Goal: Transaction & Acquisition: Purchase product/service

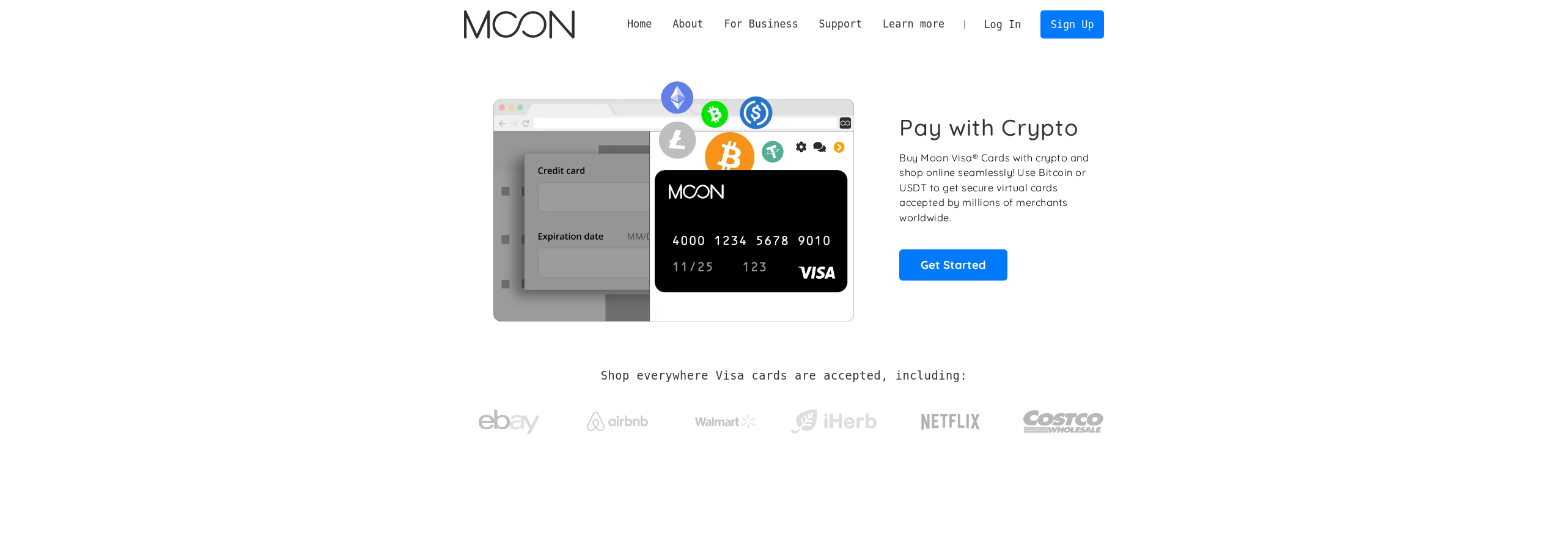
click at [1012, 18] on link "Log In" at bounding box center [1003, 25] width 57 height 27
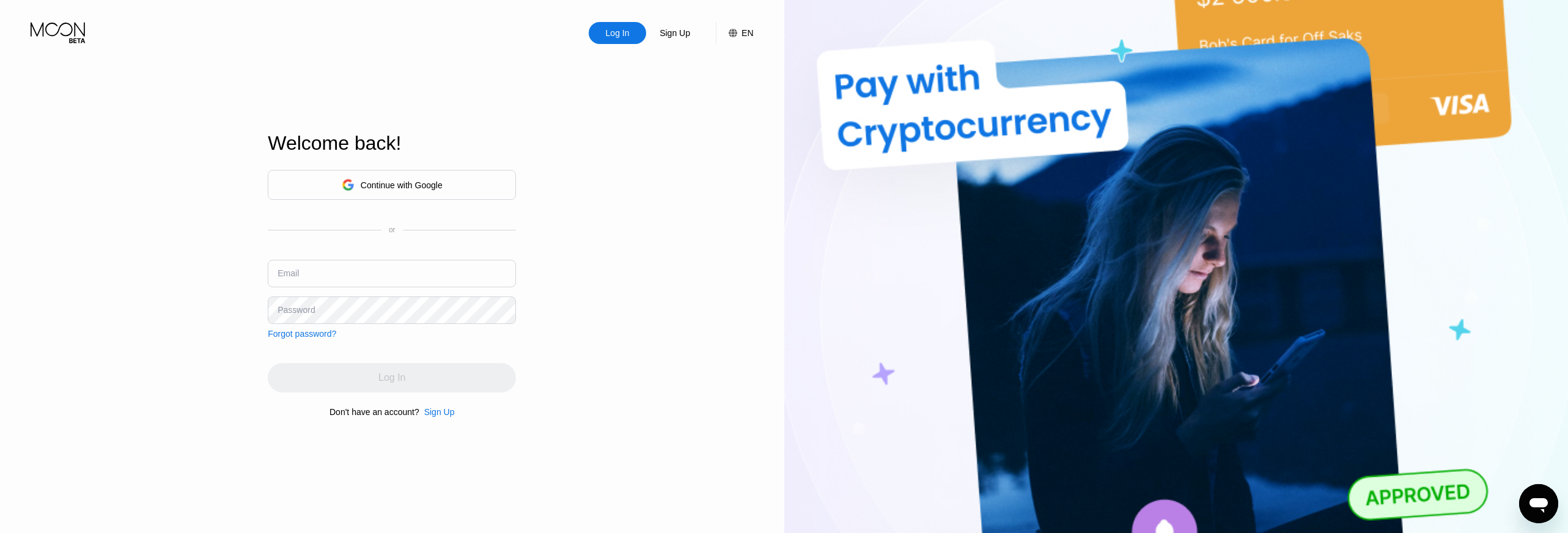
click at [397, 193] on div "Continue with Google" at bounding box center [392, 185] width 101 height 19
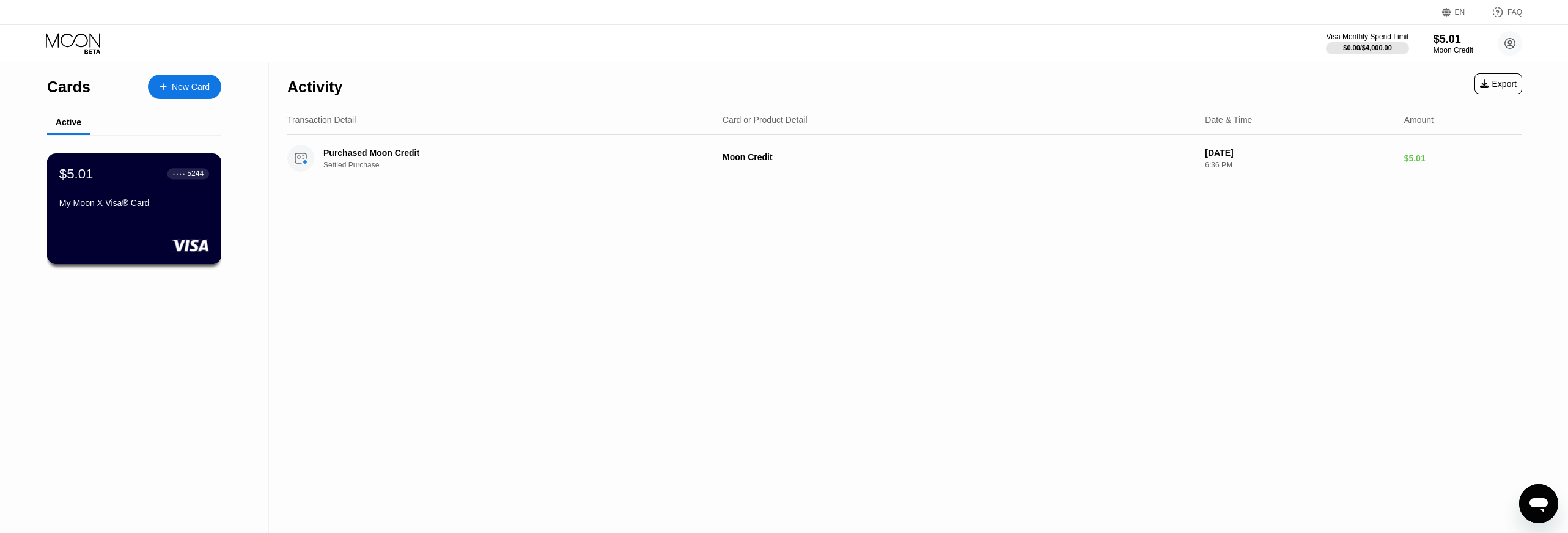
click at [193, 171] on div "5244" at bounding box center [195, 173] width 17 height 8
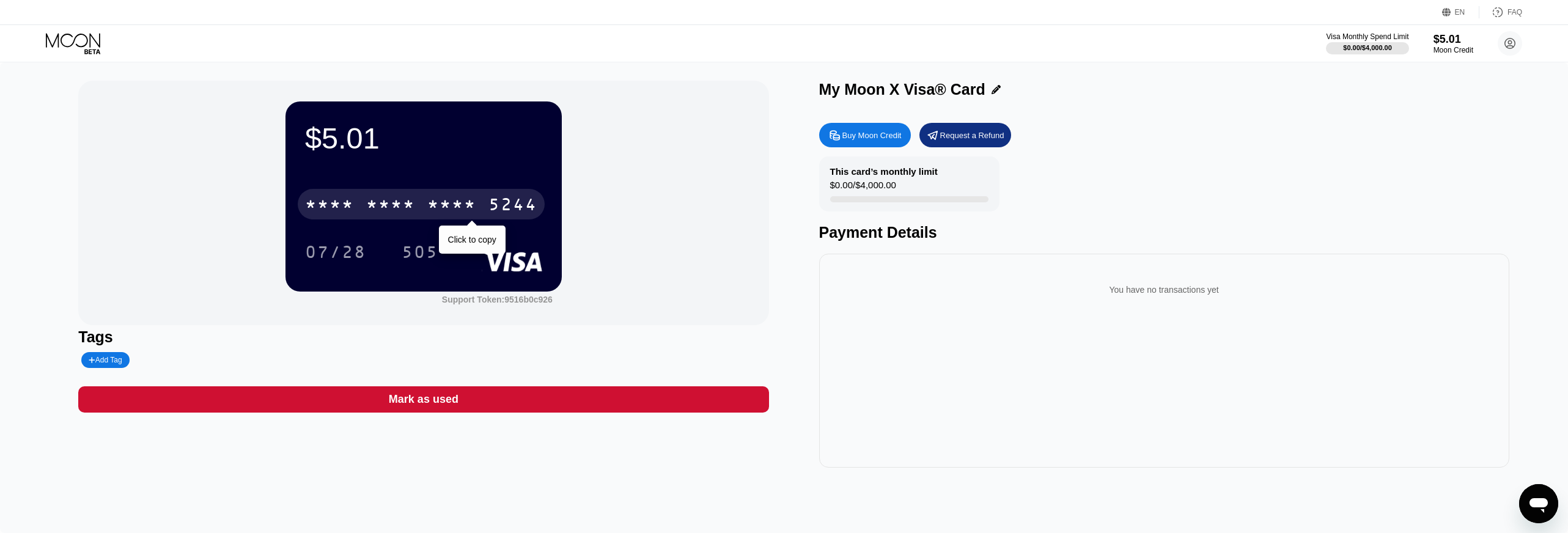
click at [349, 203] on div "* * * *" at bounding box center [329, 206] width 49 height 20
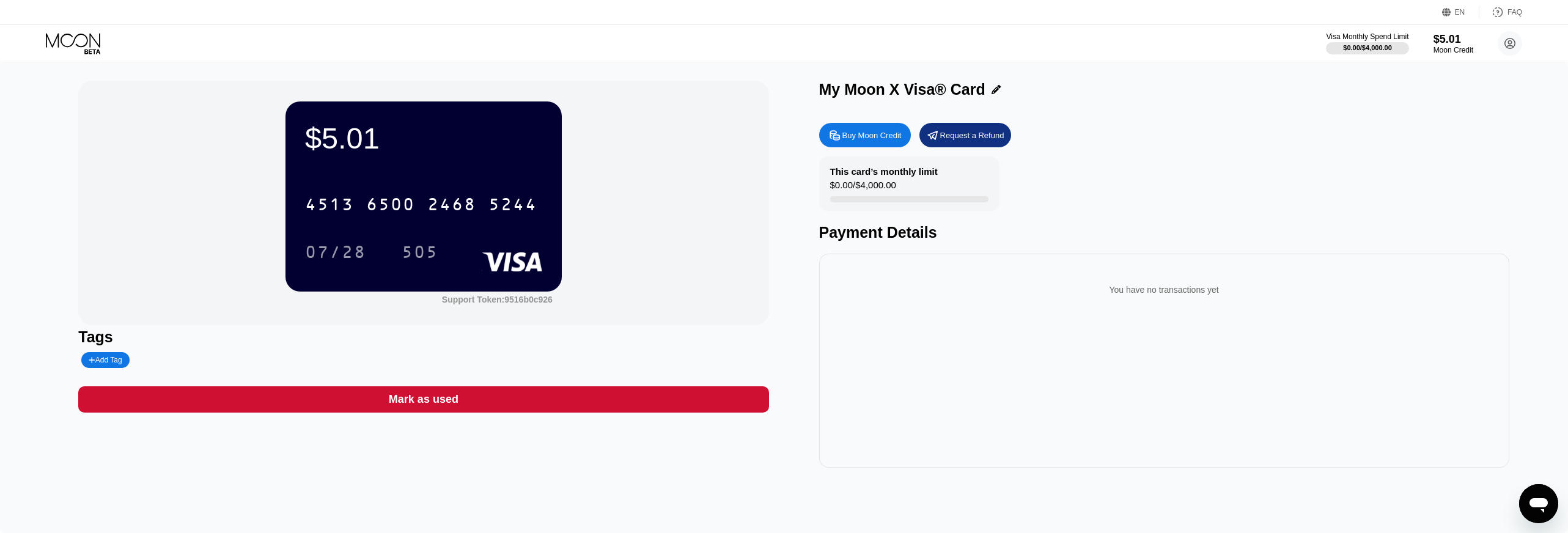
click at [366, 248] on div "07/28" at bounding box center [335, 252] width 79 height 31
click at [895, 137] on div "Buy Moon Credit" at bounding box center [871, 136] width 60 height 11
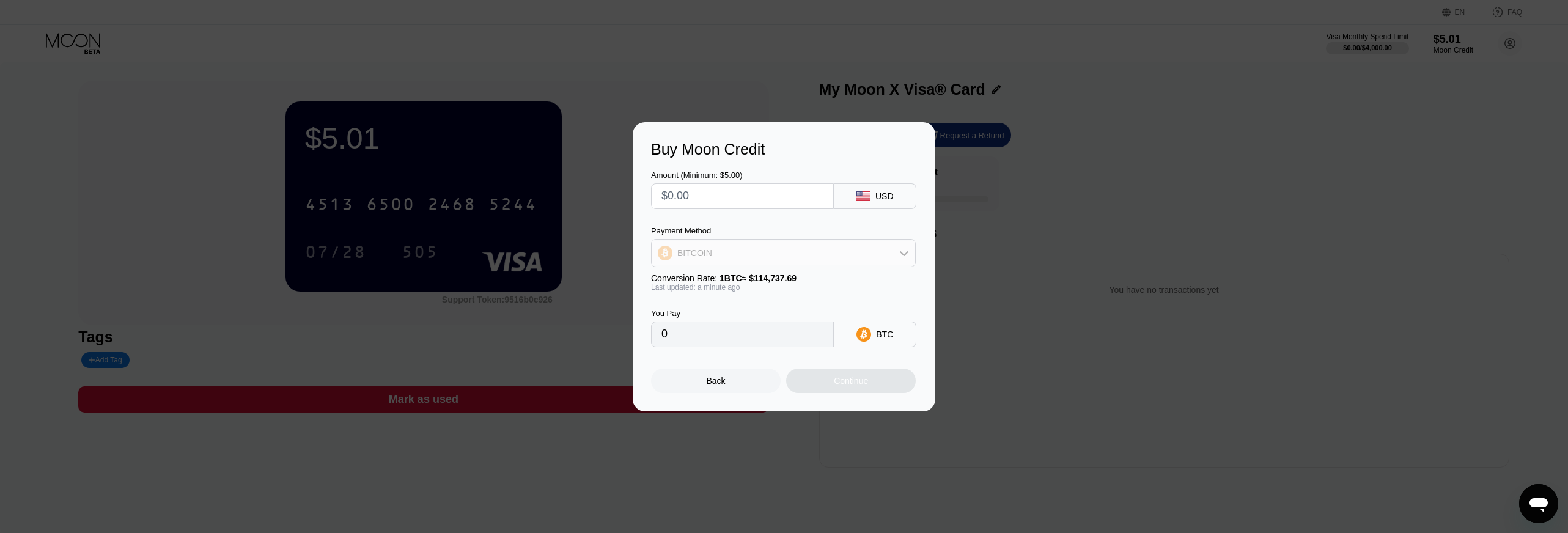
click at [721, 263] on div "BITCOIN" at bounding box center [782, 253] width 263 height 24
click at [712, 289] on span "BITCOIN" at bounding box center [697, 286] width 35 height 10
click at [703, 196] on input "text" at bounding box center [742, 196] width 162 height 24
click at [737, 200] on input "text" at bounding box center [742, 196] width 162 height 24
type input "$15"
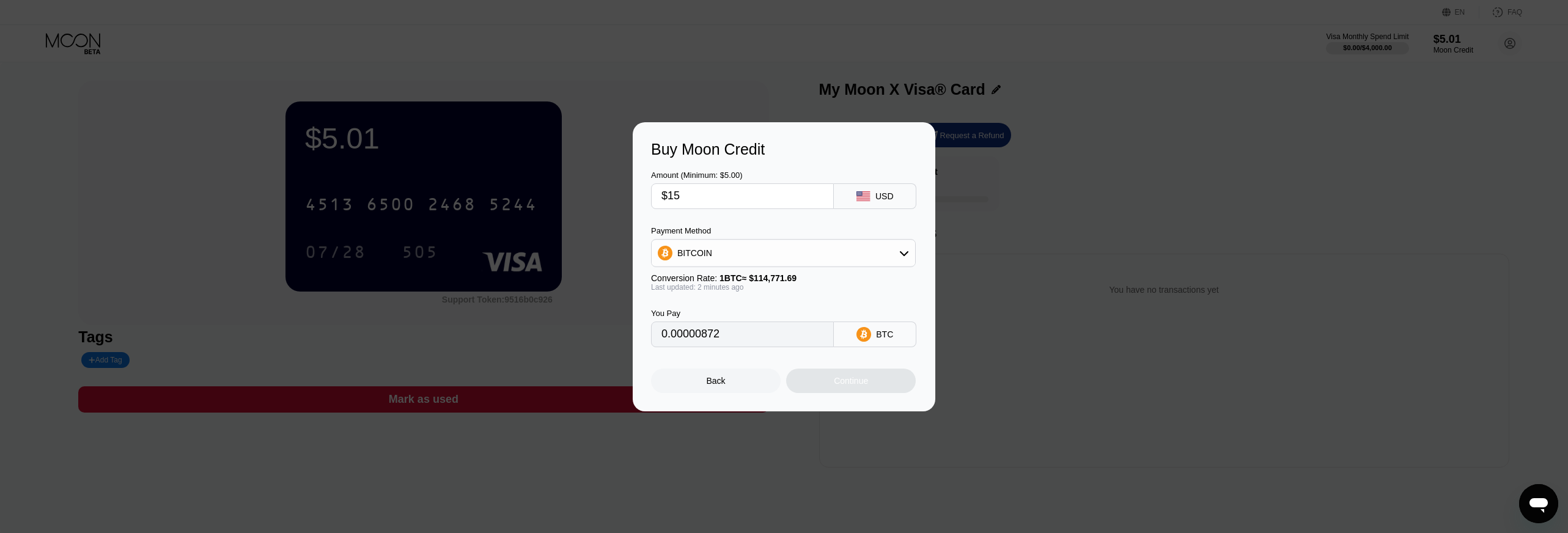
type input "0.00013070"
type input "$1"
type input "0.00000872"
type input "0"
type input "$2"
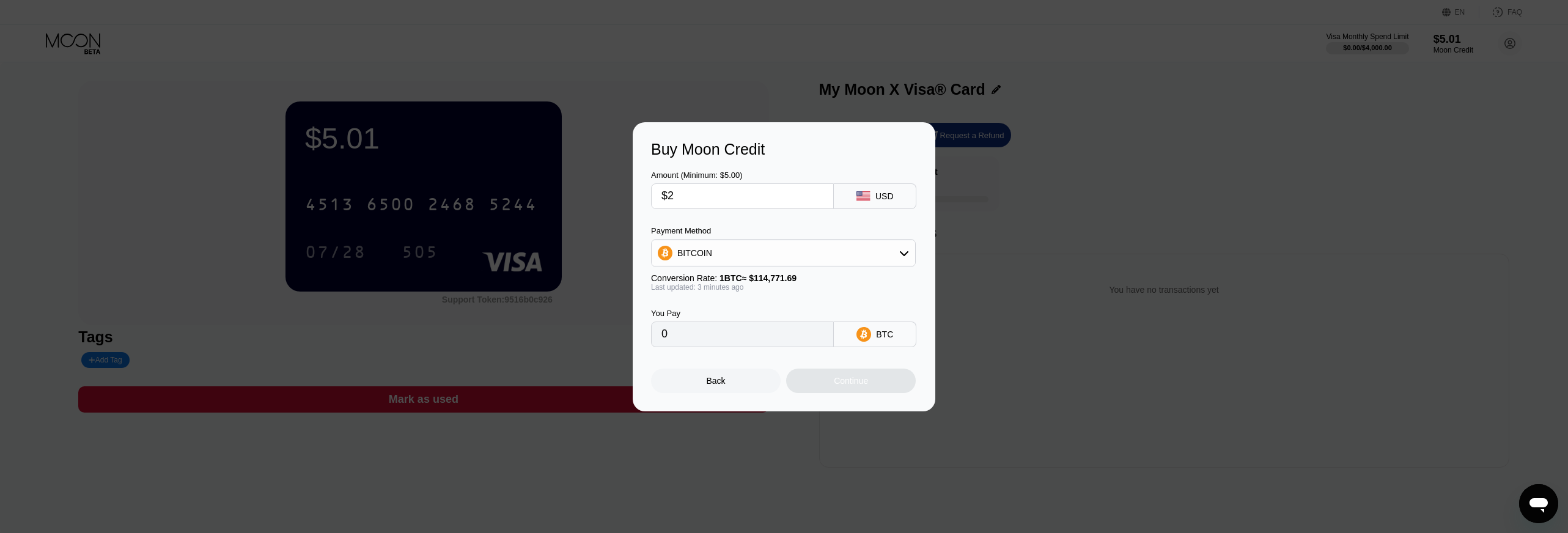
type input "0.00001743"
type input "$20"
type input "0.00017426"
type input "$20"
click at [725, 331] on input "0.00017426" at bounding box center [742, 334] width 162 height 24
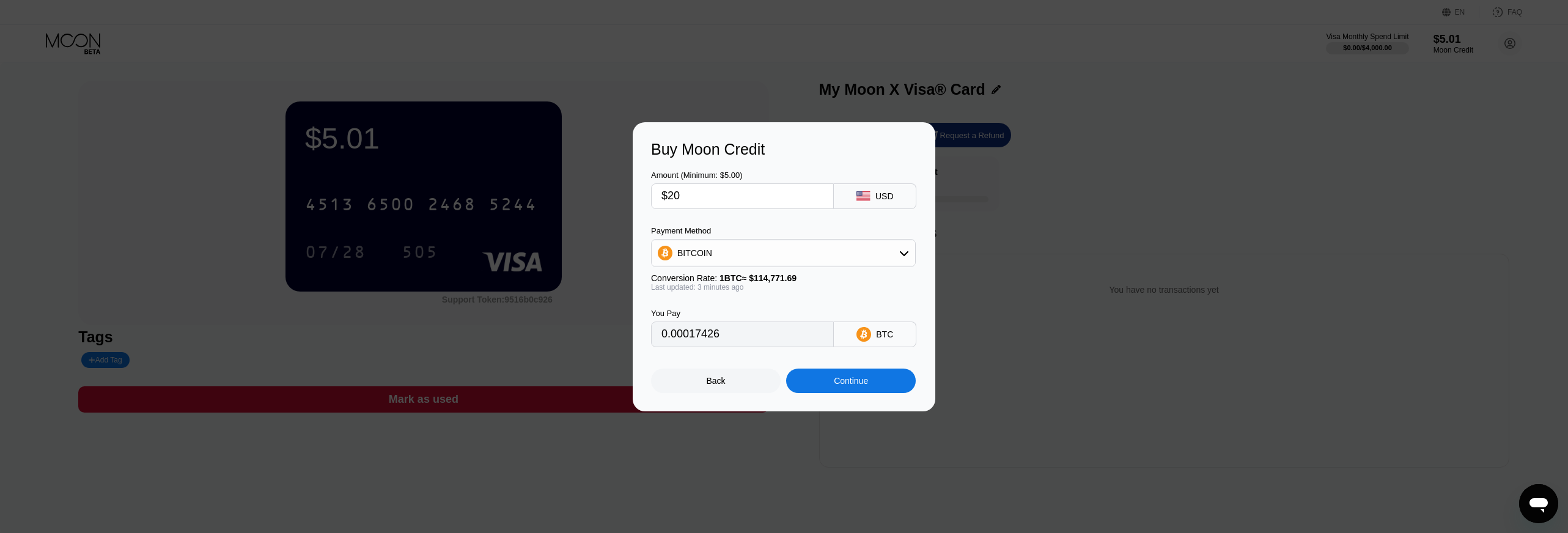
click at [702, 192] on input "$20" at bounding box center [742, 196] width 162 height 24
type input "0.00017414"
type input "$2"
type input "0.00001742"
type input "0"
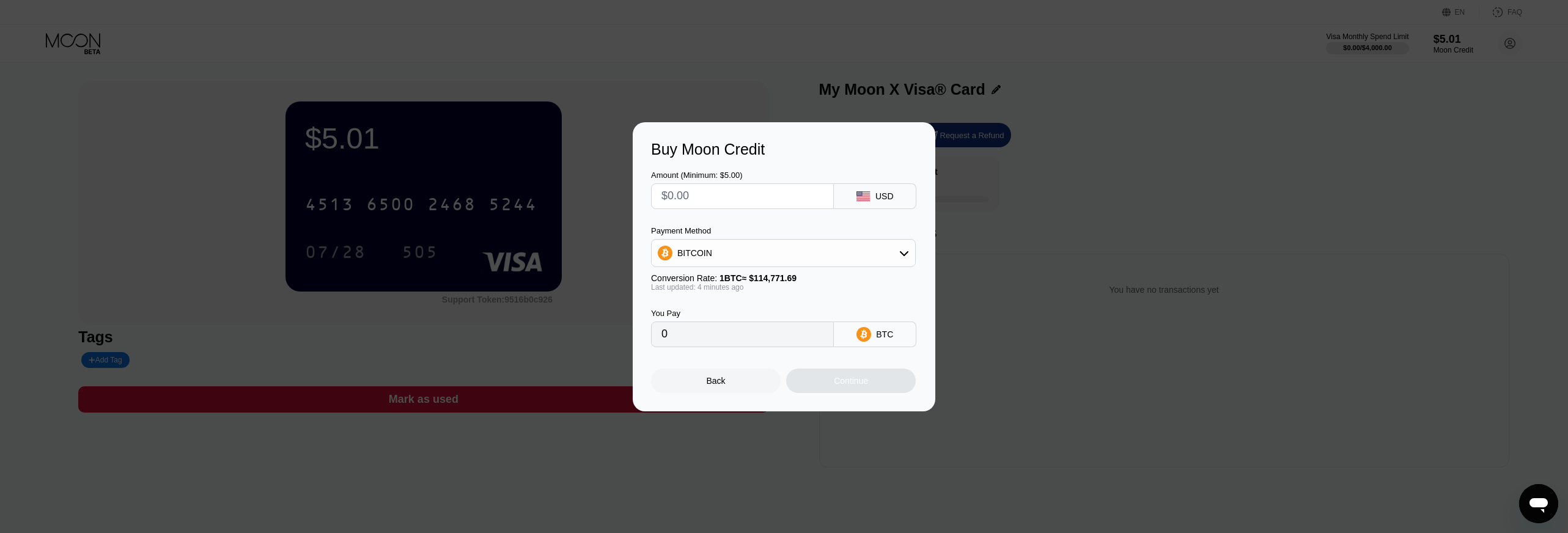
type input "$1"
type input "0.00000871"
type input "$15"
type input "0.00013061"
type input "$156"
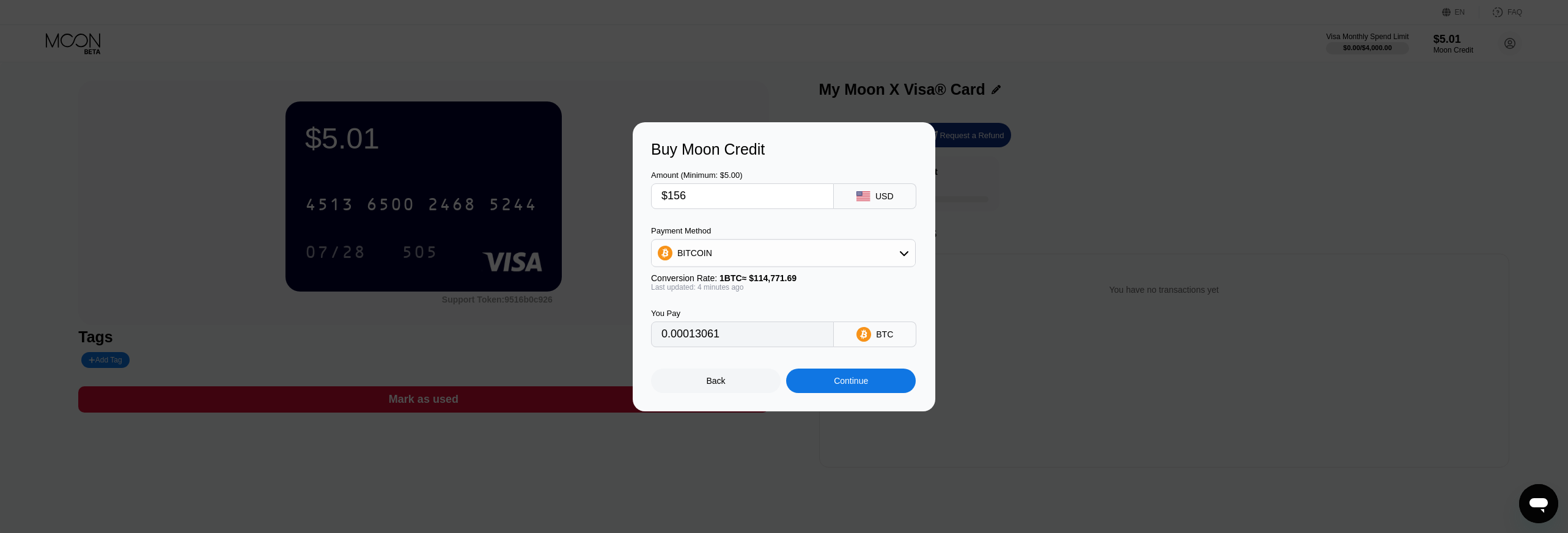
type input "0.00135825"
type input "$15"
type input "0.00013061"
type input "$1"
type input "0.00000871"
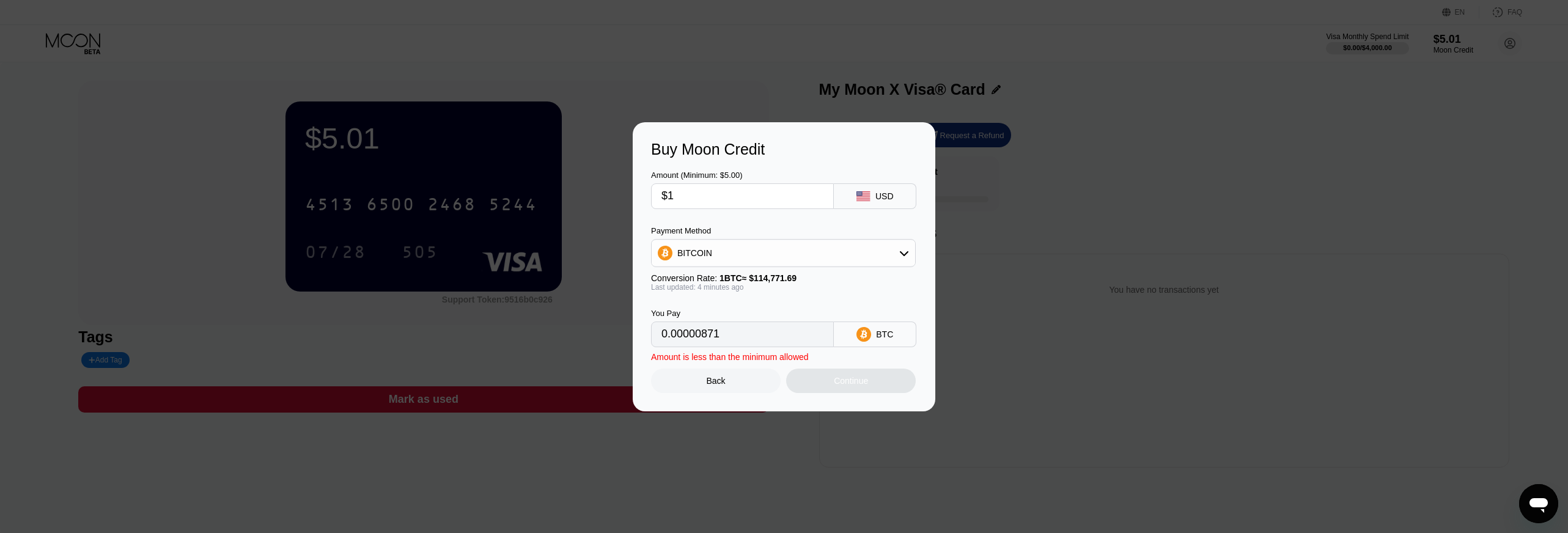
type input "$16"
type input "0.00013931"
type input "$17"
type input "0.00014802"
type input "$16"
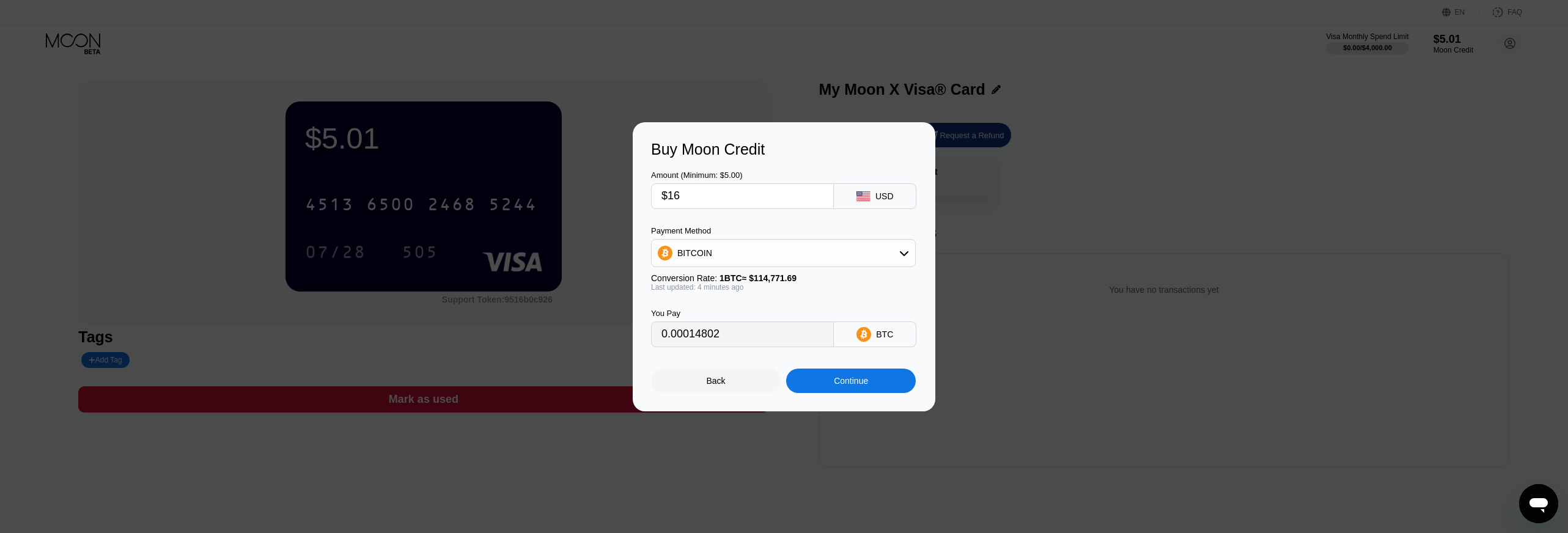
type input "0.00013931"
type input "$17"
type input "0.00014802"
type input "$16"
type input "0.00013931"
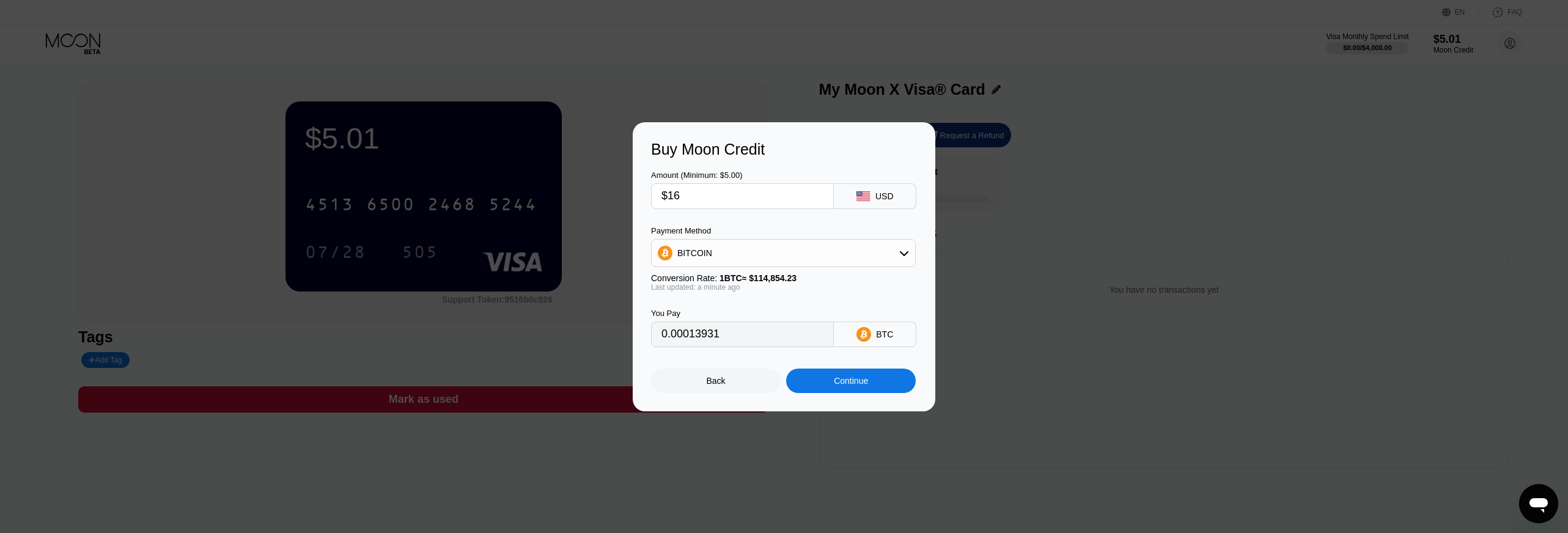
type input "$16"
click at [851, 381] on div "Continue" at bounding box center [850, 381] width 34 height 10
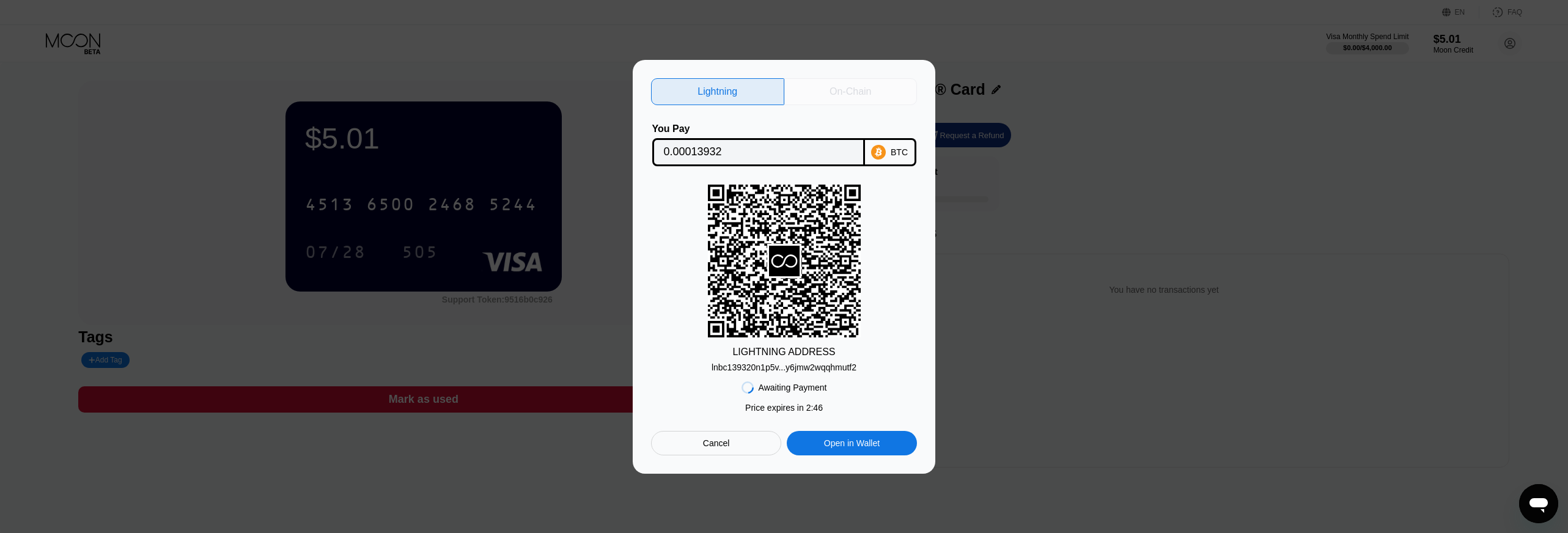
click at [830, 88] on div "On-Chain" at bounding box center [850, 92] width 41 height 12
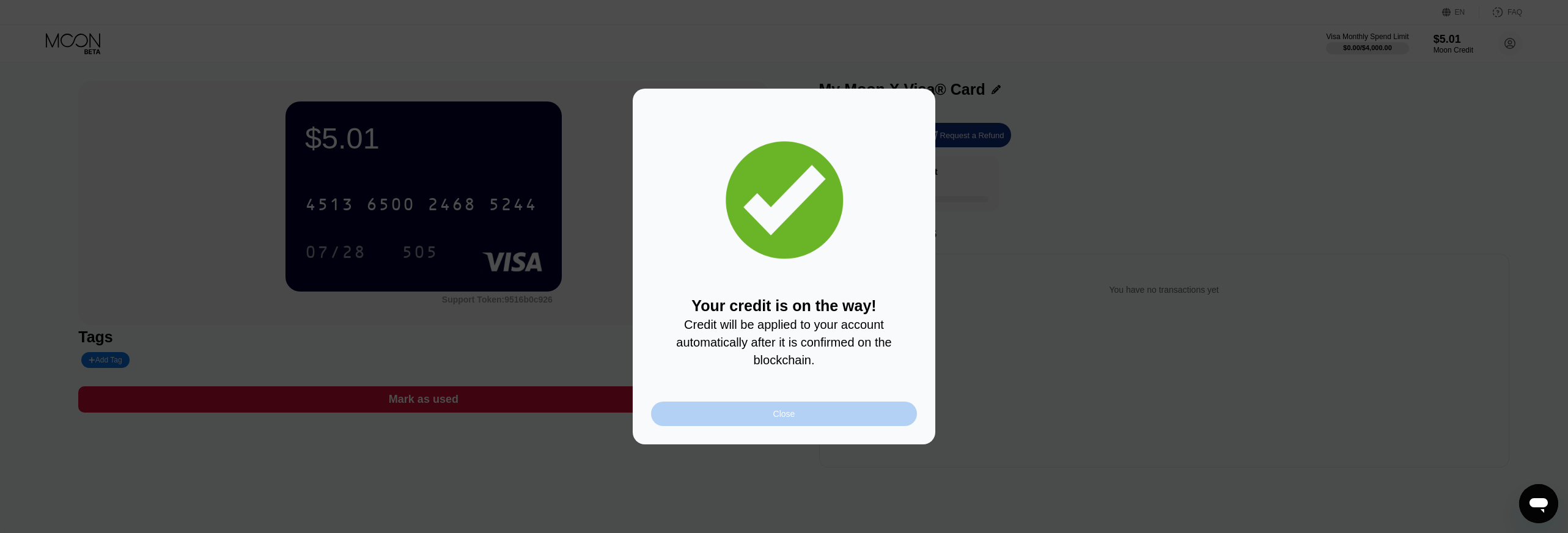
click at [867, 419] on div "Close" at bounding box center [783, 414] width 266 height 24
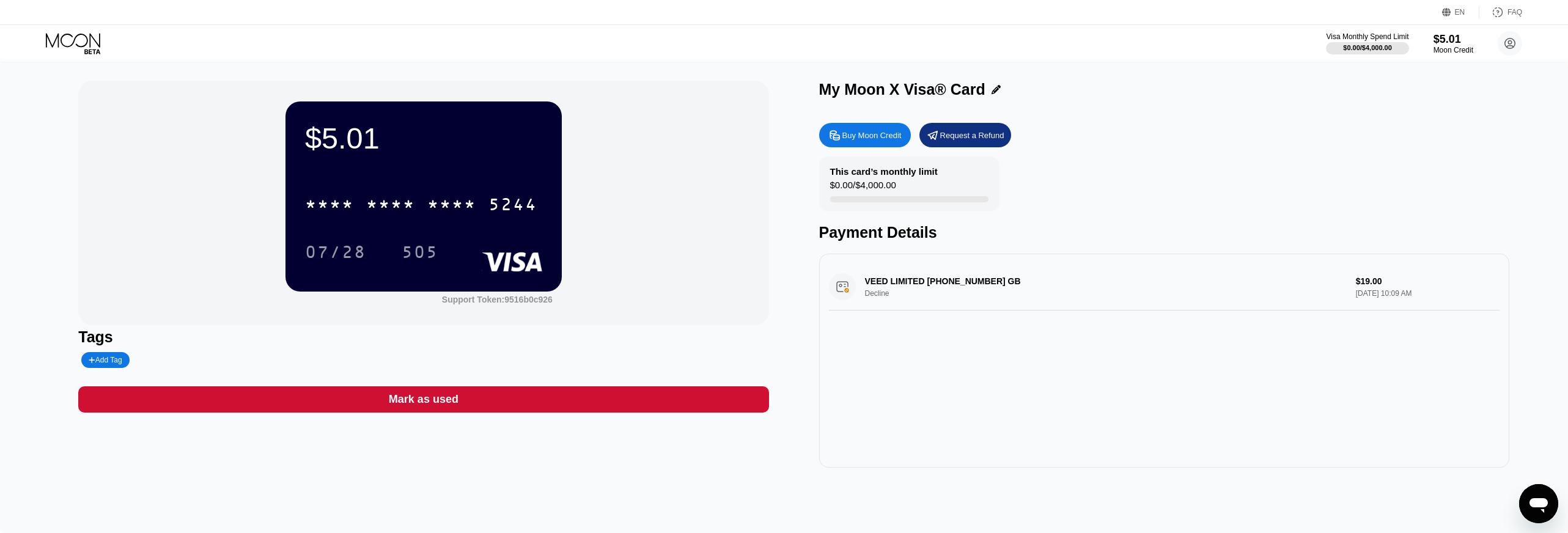
click at [411, 407] on div "Mark as used" at bounding box center [423, 399] width 690 height 26
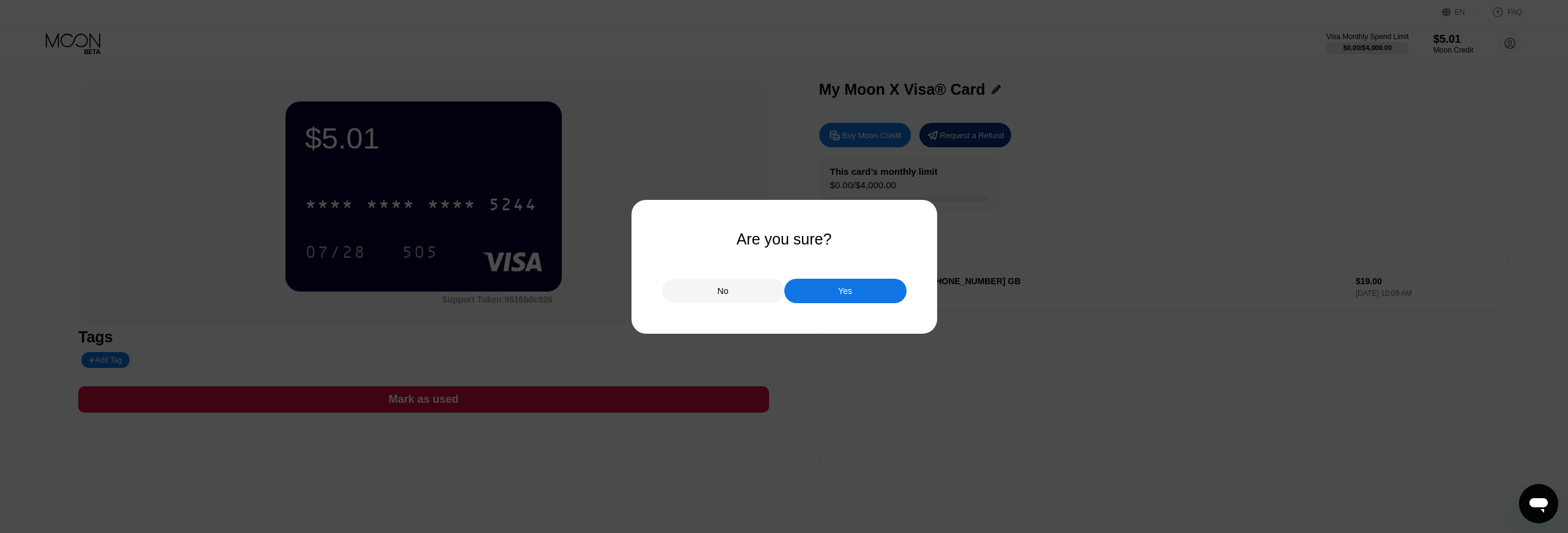
click at [752, 293] on div "No" at bounding box center [723, 291] width 122 height 24
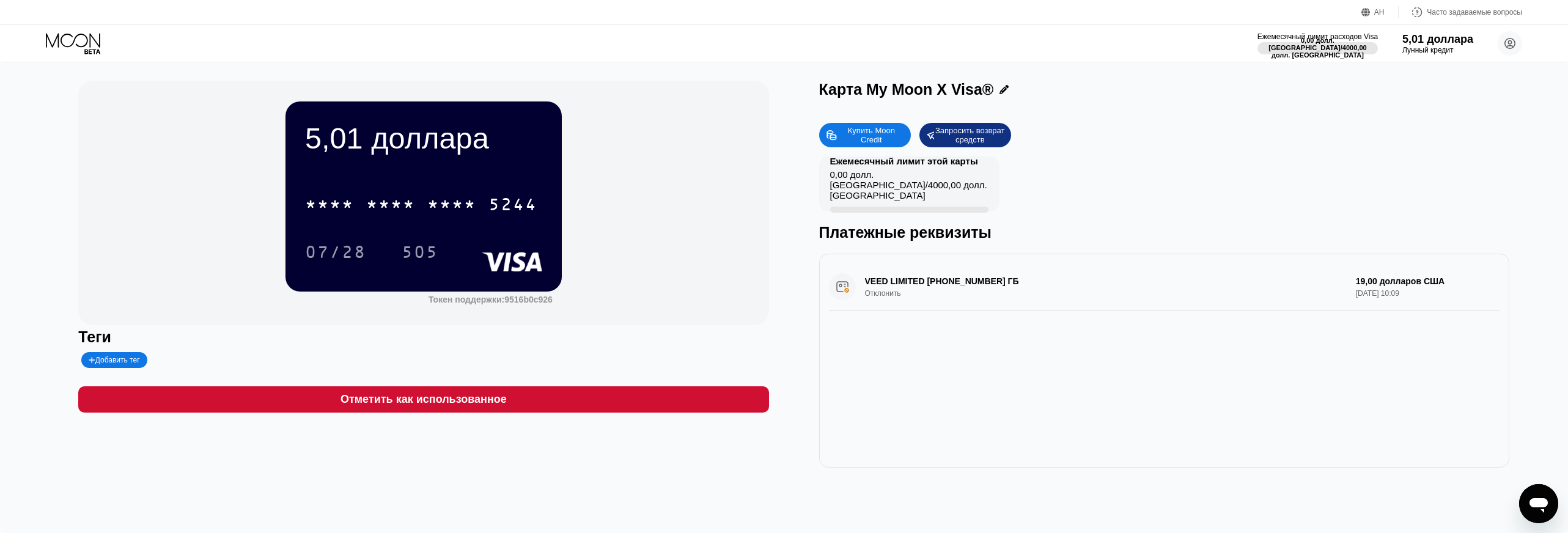
drag, startPoint x: 902, startPoint y: 280, endPoint x: 985, endPoint y: 280, distance: 83.0
click at [985, 280] on div "VEED LIMITED +19498327119 ГБ Отклонить 19,00 долларов США 20 сентября 2025 г., …" at bounding box center [1163, 286] width 670 height 47
drag, startPoint x: 1036, startPoint y: 280, endPoint x: 1052, endPoint y: 283, distance: 16.3
click at [1052, 283] on div "VEED LIMITED +19498327119 ГБ Отклонить 19,00 долларов США 20 сентября 2025 г., …" at bounding box center [1163, 286] width 670 height 47
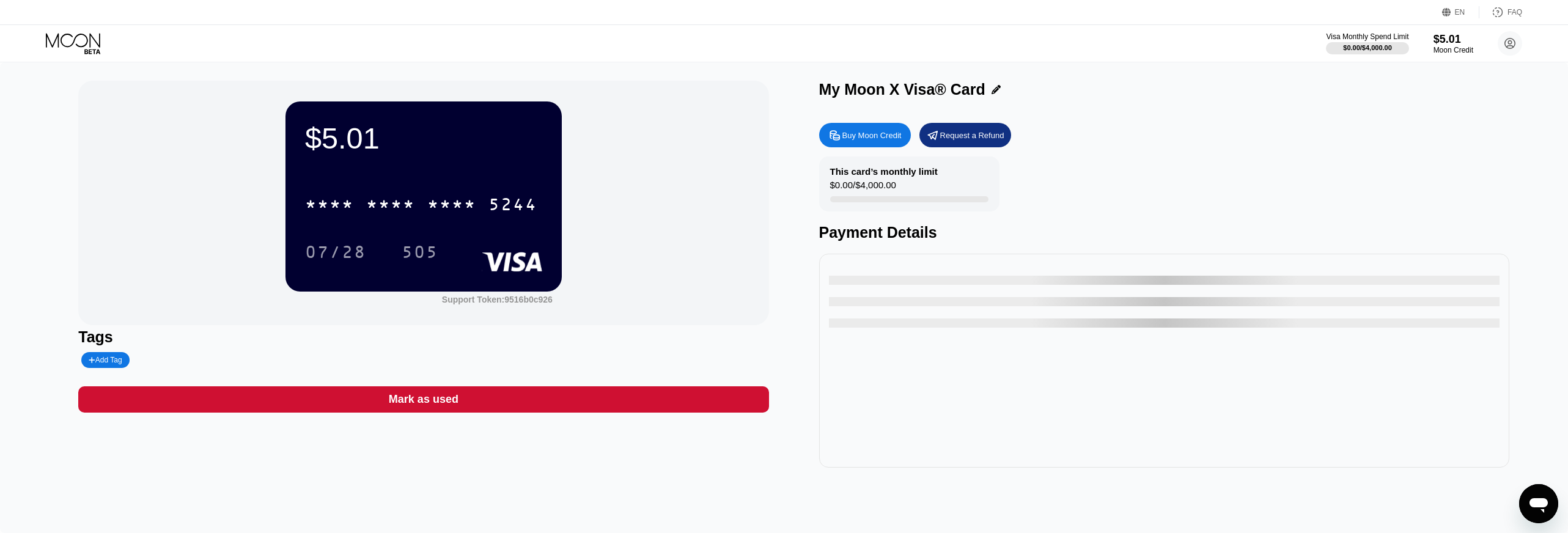
click at [1455, 13] on div "EN" at bounding box center [1460, 12] width 11 height 8
click at [1385, 72] on div "Select an item" at bounding box center [1388, 68] width 84 height 10
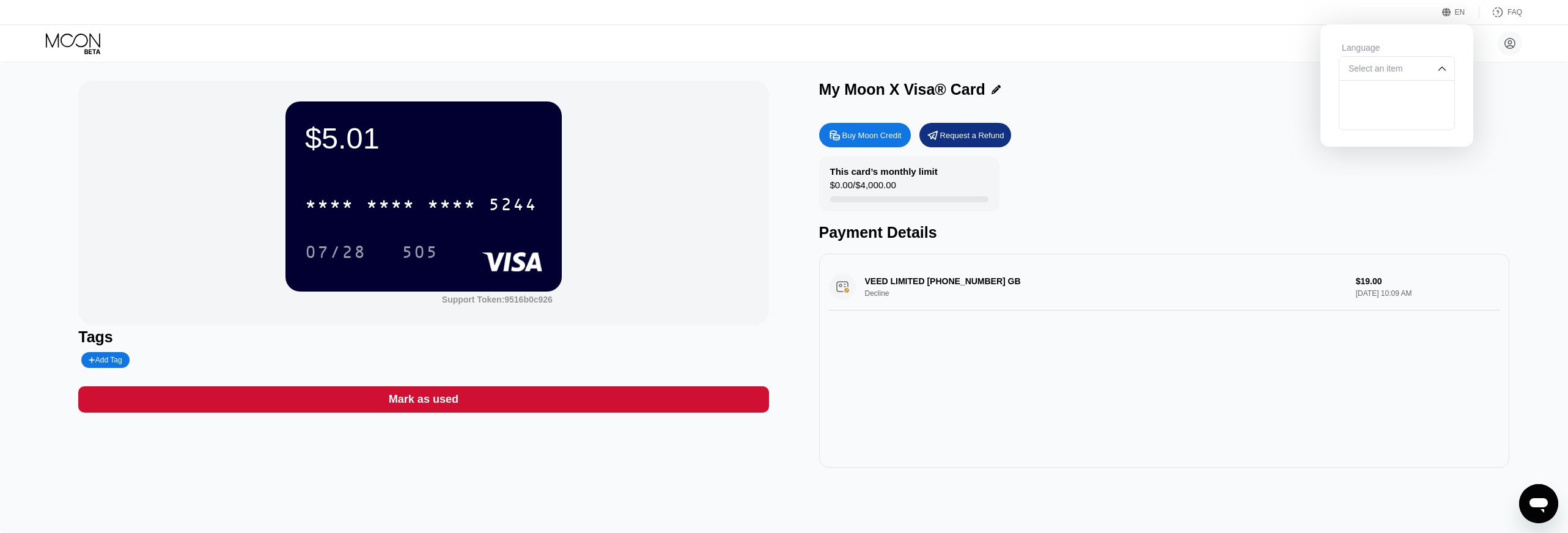
click at [1387, 73] on div "Select an item" at bounding box center [1388, 68] width 84 height 10
click at [1397, 71] on div "Select an item" at bounding box center [1388, 68] width 84 height 10
click at [1395, 73] on div "Select an item" at bounding box center [1388, 68] width 84 height 10
click at [1461, 8] on div "EN" at bounding box center [1460, 12] width 11 height 8
click at [1459, 11] on div "EN" at bounding box center [1460, 12] width 11 height 8
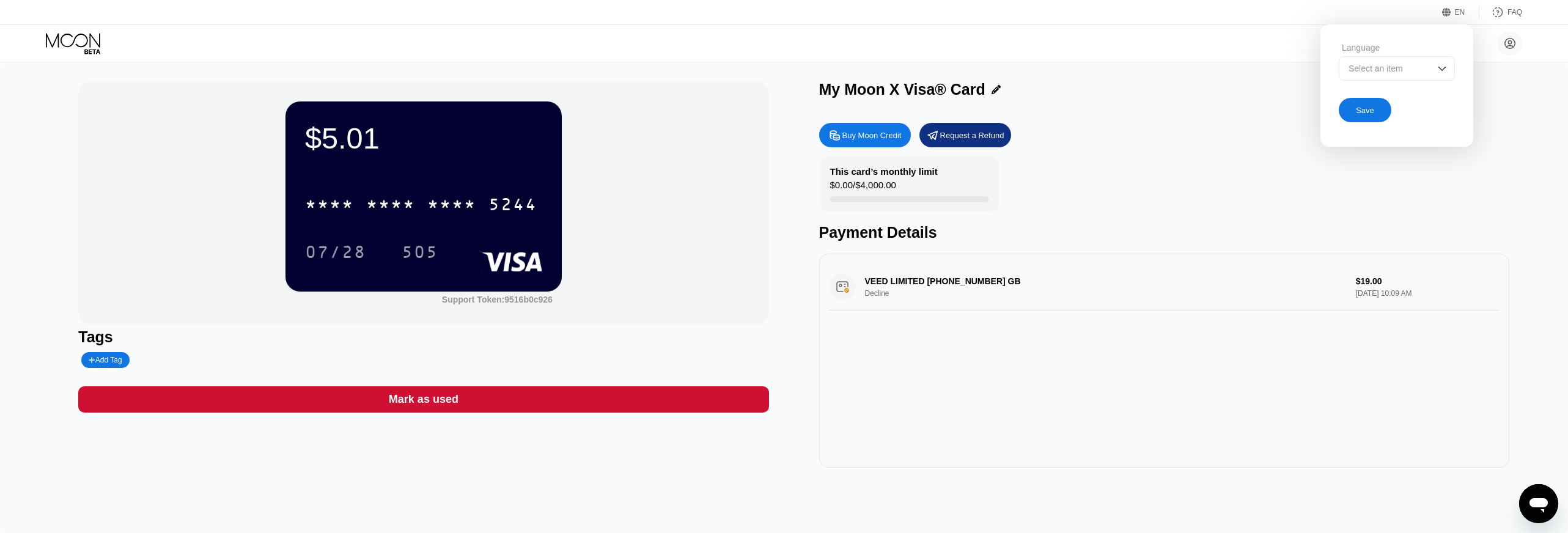
drag, startPoint x: 1427, startPoint y: 47, endPoint x: 1419, endPoint y: 61, distance: 16.1
click at [1427, 47] on div "Language" at bounding box center [1397, 47] width 116 height 10
click at [1419, 61] on div "Select an item" at bounding box center [1397, 69] width 116 height 24
click at [1397, 99] on div at bounding box center [1396, 93] width 115 height 24
click at [1407, 71] on div at bounding box center [1397, 69] width 116 height 24
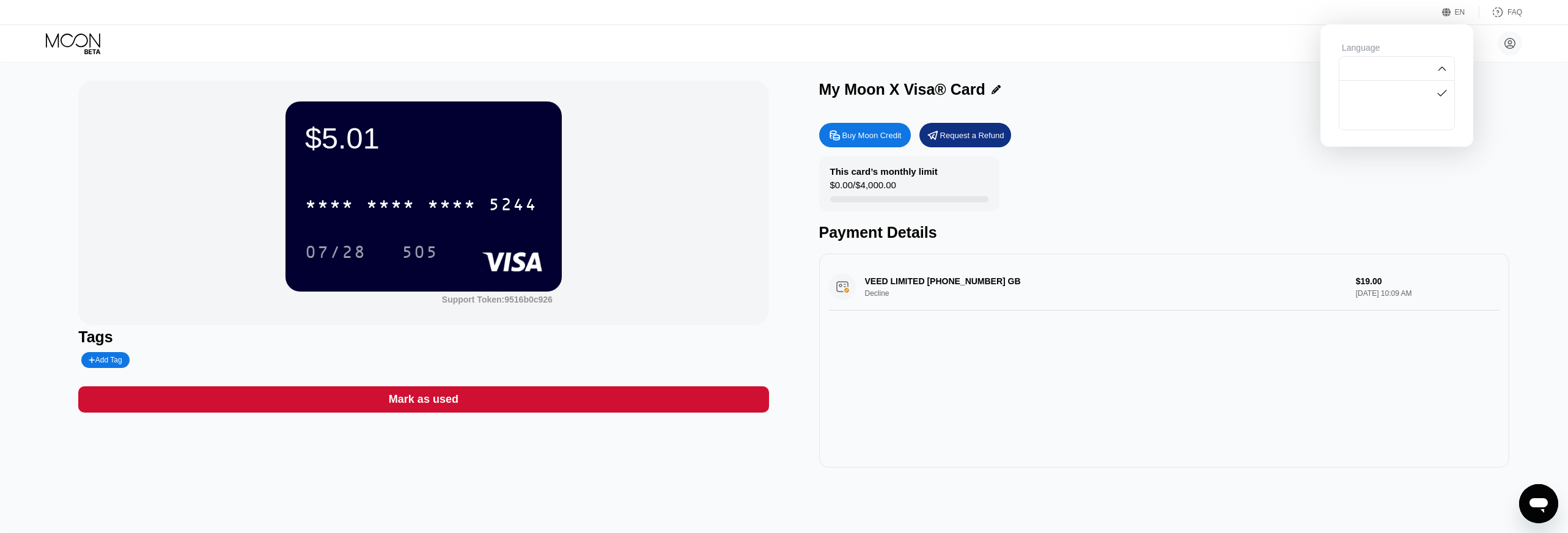
click at [1397, 103] on div at bounding box center [1396, 93] width 115 height 24
click at [1401, 73] on div at bounding box center [1397, 69] width 116 height 24
click at [1395, 118] on div at bounding box center [1396, 117] width 115 height 24
click at [1369, 109] on div "Save" at bounding box center [1364, 110] width 18 height 11
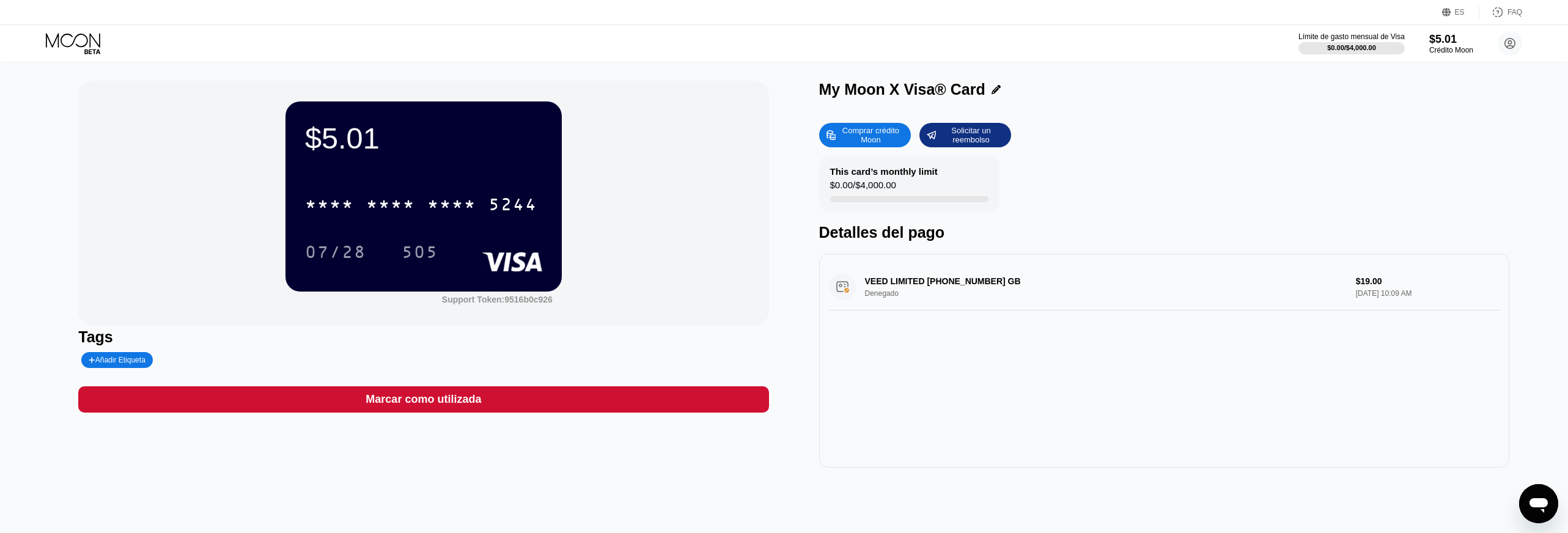
click at [1450, 15] on icon at bounding box center [1447, 13] width 9 height 9
click at [1415, 73] on div "Español" at bounding box center [1388, 68] width 84 height 10
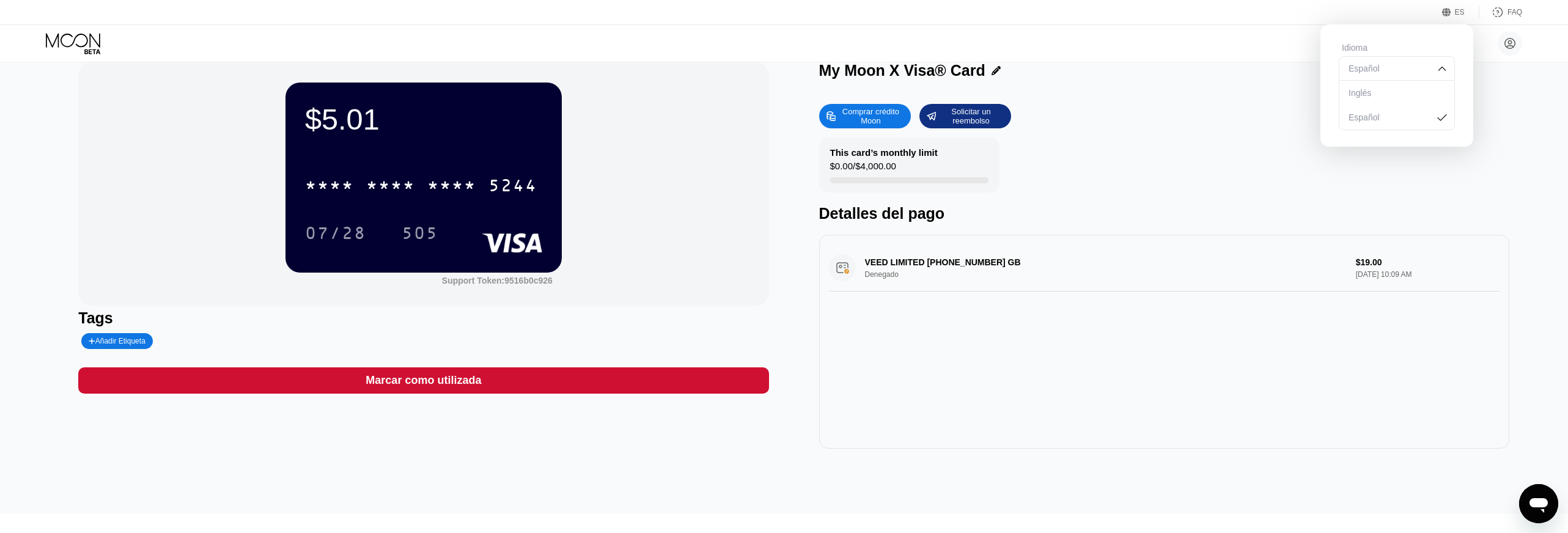
scroll to position [18, 0]
click at [1392, 95] on div "Inglés" at bounding box center [1397, 93] width 103 height 10
click at [1377, 109] on div "Ahorrar" at bounding box center [1364, 110] width 26 height 11
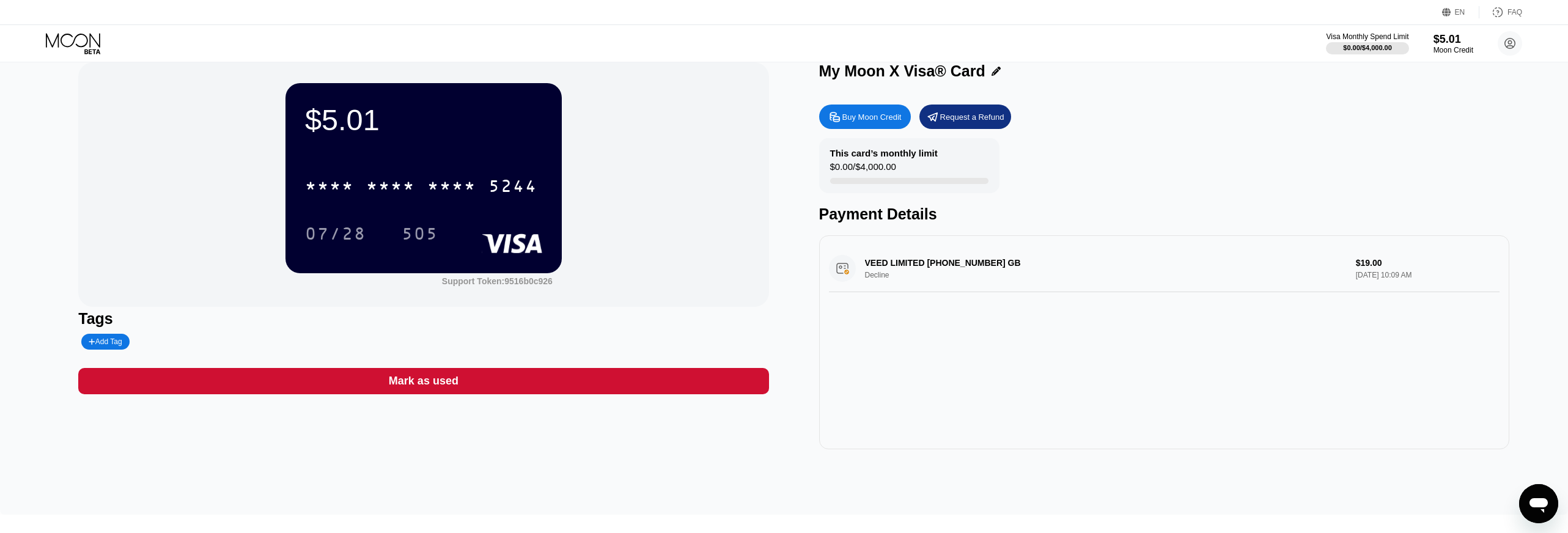
click at [1449, 13] on icon at bounding box center [1447, 13] width 9 height 9
click at [1478, 152] on div "This card’s monthly limit $0.00 / $4,000.00 Payment Details" at bounding box center [1163, 180] width 690 height 85
click at [1477, 12] on div "EN" at bounding box center [1460, 12] width 37 height 12
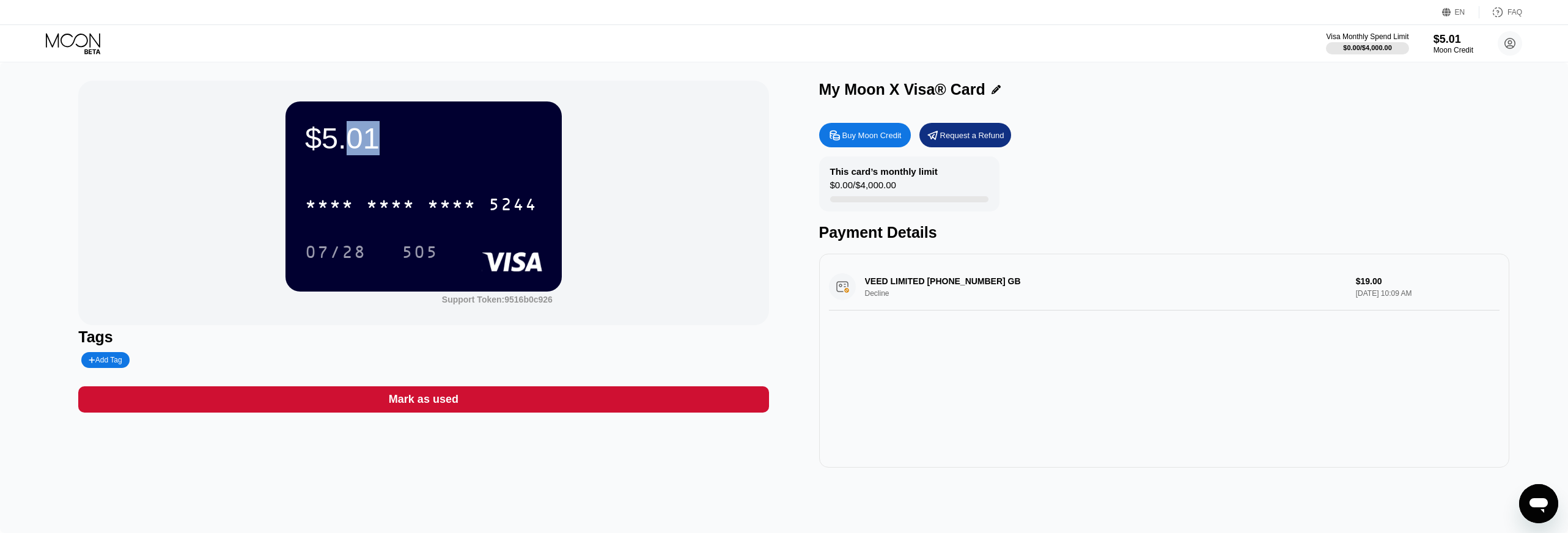
drag, startPoint x: 351, startPoint y: 146, endPoint x: 375, endPoint y: 148, distance: 24.1
click at [376, 149] on div "$5.01" at bounding box center [424, 138] width 237 height 34
click at [375, 148] on div "$5.01" at bounding box center [424, 138] width 237 height 34
drag, startPoint x: 884, startPoint y: 235, endPoint x: 936, endPoint y: 237, distance: 52.0
click at [936, 237] on div "Payment Details" at bounding box center [1163, 233] width 690 height 18
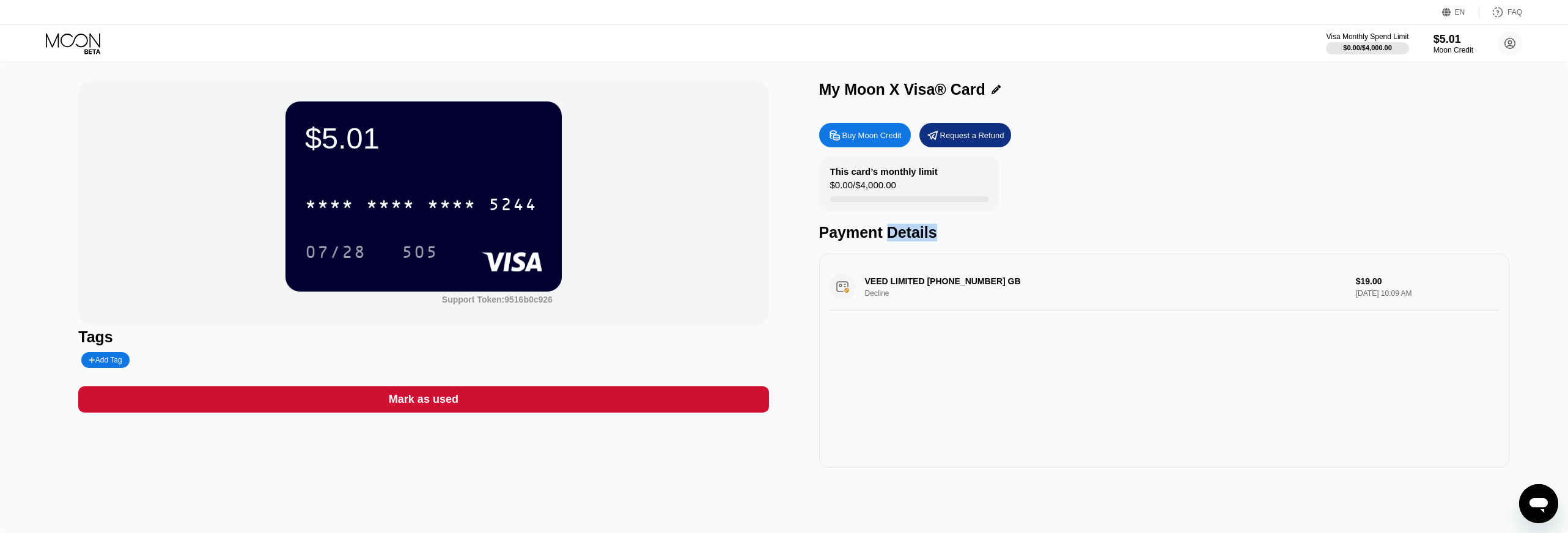
click at [936, 237] on div "Payment Details" at bounding box center [1163, 233] width 690 height 18
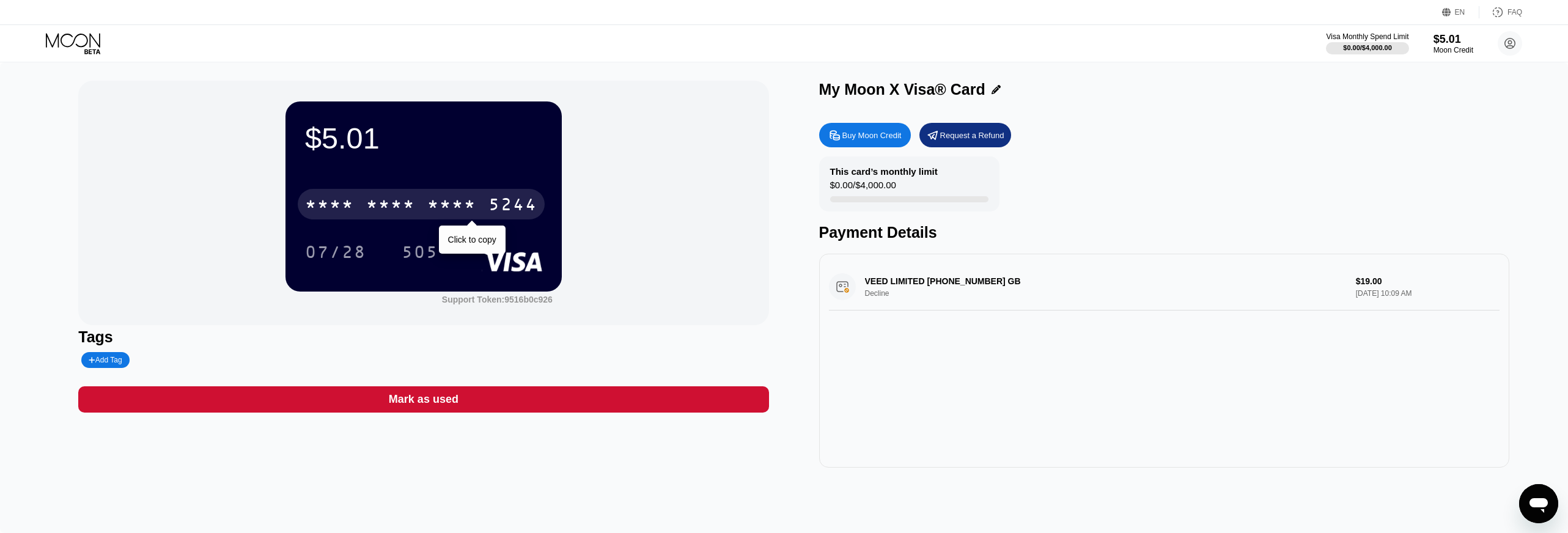
click at [494, 205] on div "5244" at bounding box center [513, 206] width 49 height 20
click at [464, 211] on div "2468" at bounding box center [452, 206] width 49 height 20
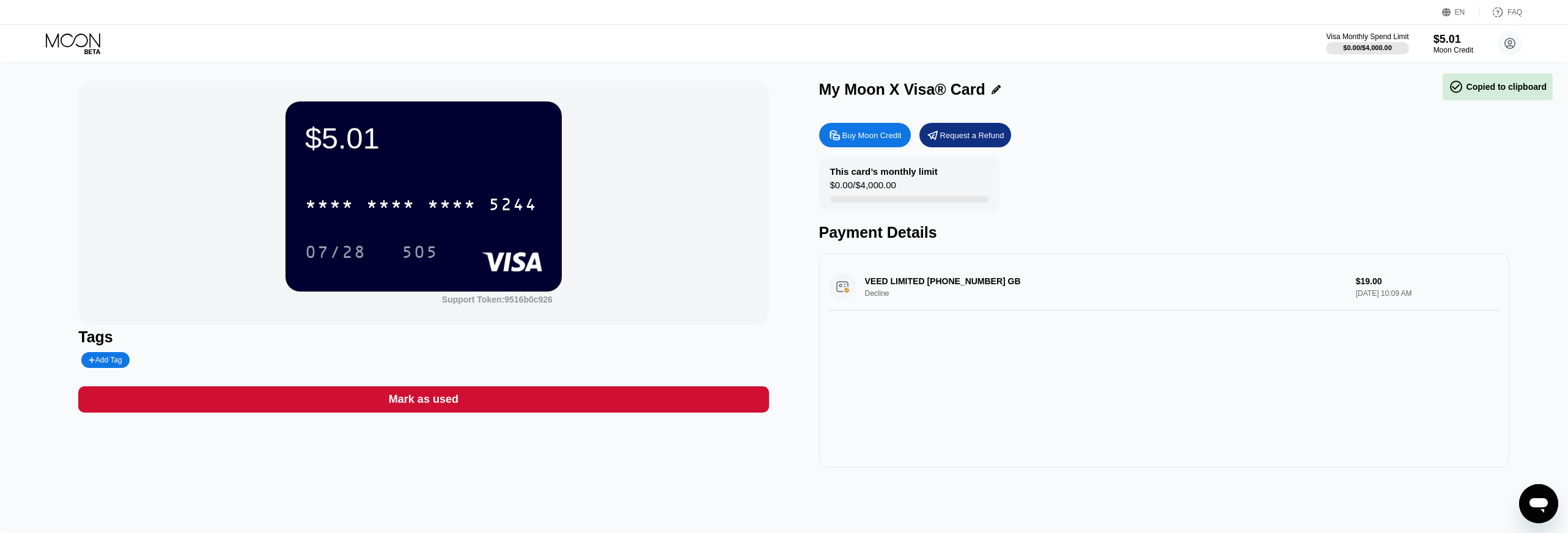
click at [1048, 160] on div "This card’s monthly limit $0.00 / $4,000.00 Payment Details" at bounding box center [1163, 199] width 690 height 85
click at [1438, 39] on div "$5.01" at bounding box center [1453, 38] width 41 height 13
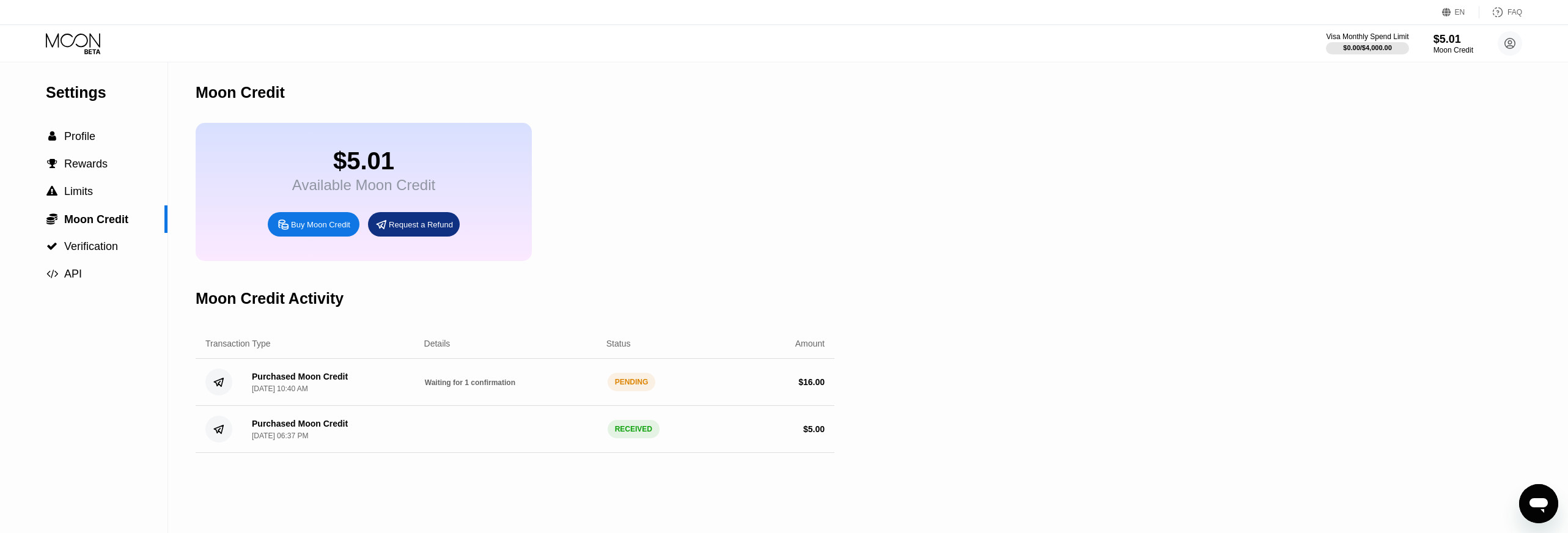
click at [638, 383] on div "PENDING" at bounding box center [632, 382] width 48 height 18
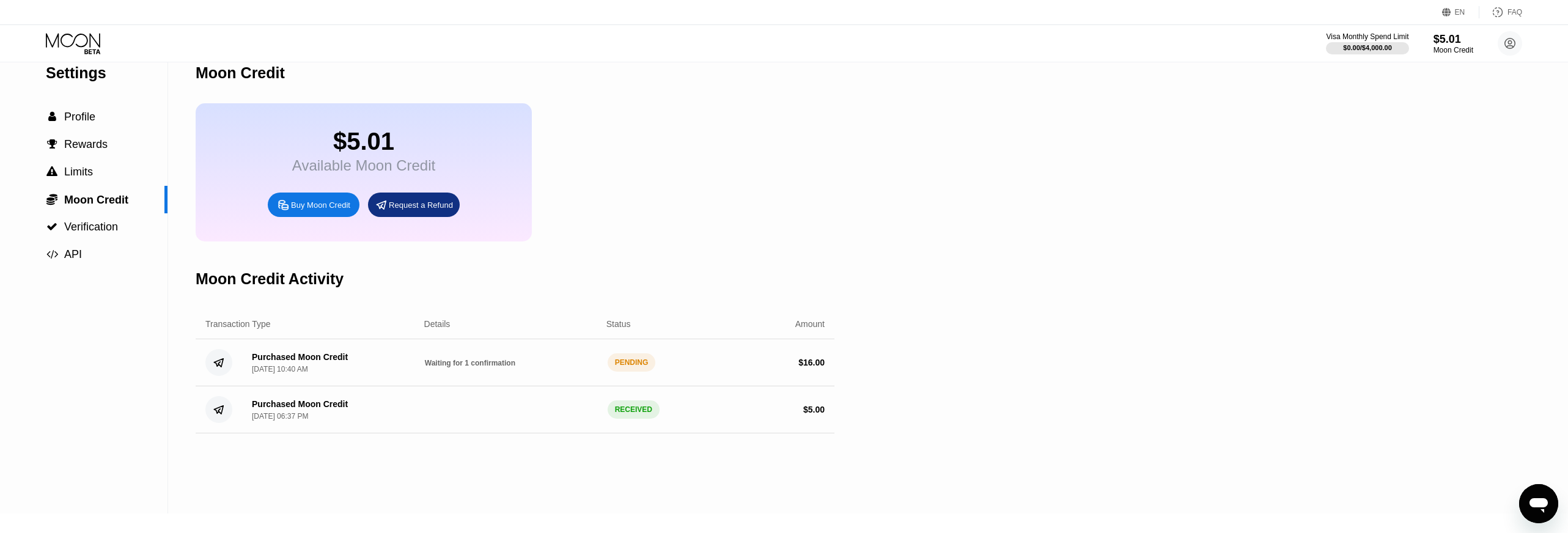
scroll to position [20, 0]
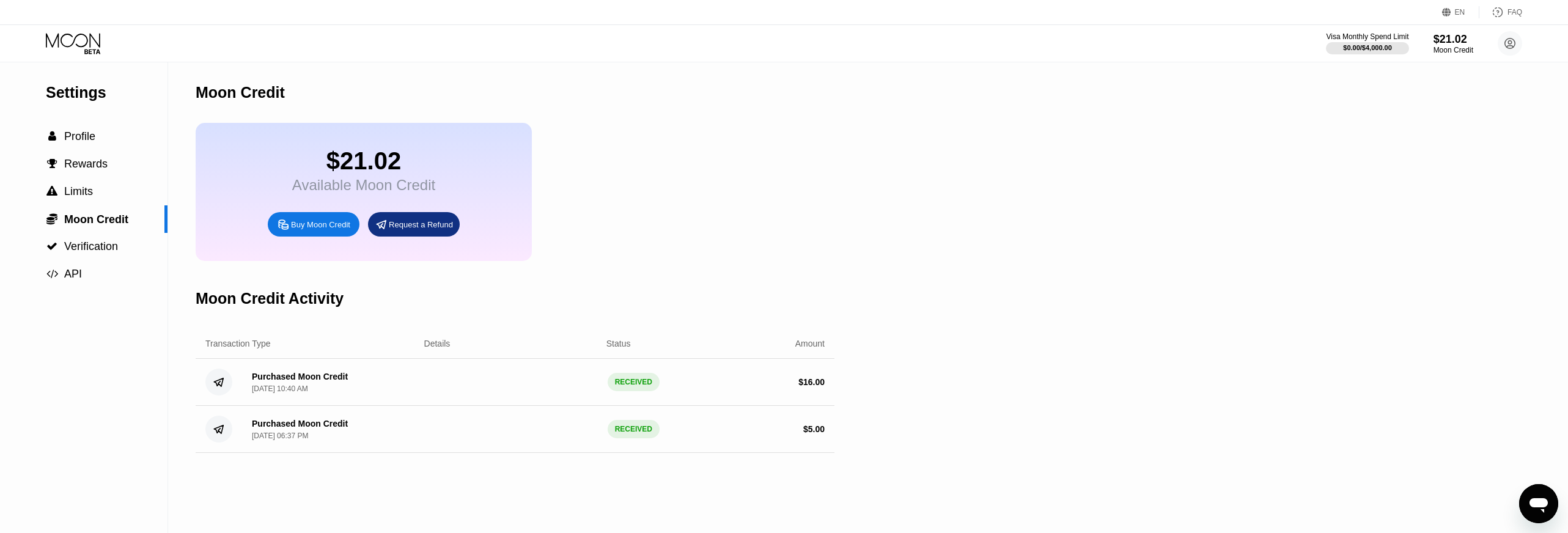
click at [81, 52] on icon at bounding box center [74, 44] width 57 height 21
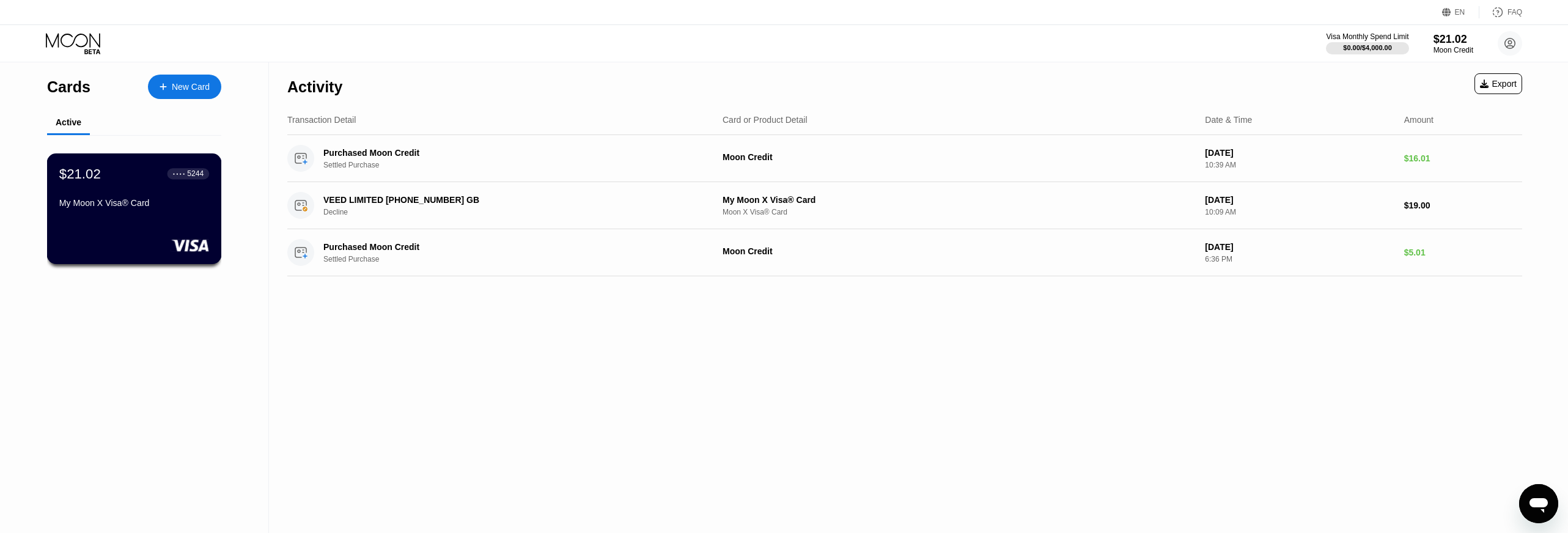
click at [159, 209] on div "My Moon X Visa® Card" at bounding box center [134, 205] width 150 height 14
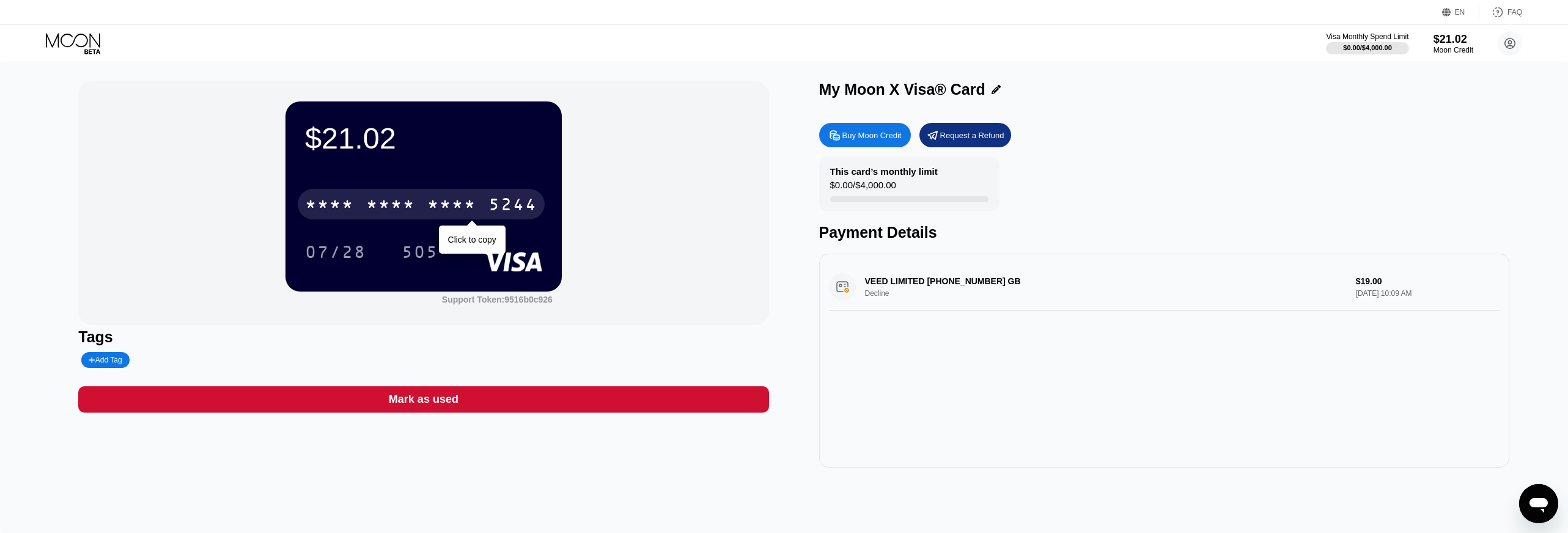
click at [382, 195] on div "* * * * * * * * * * * * 5244" at bounding box center [421, 204] width 247 height 31
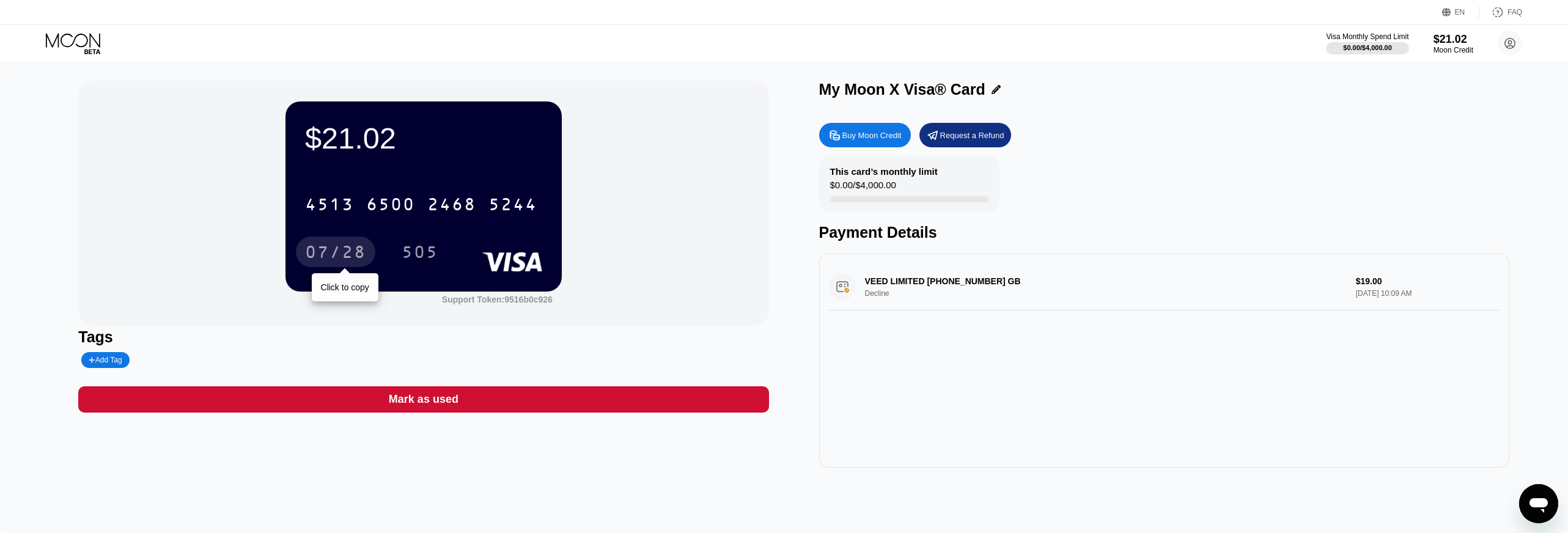
click at [321, 259] on div "07/28" at bounding box center [335, 254] width 61 height 20
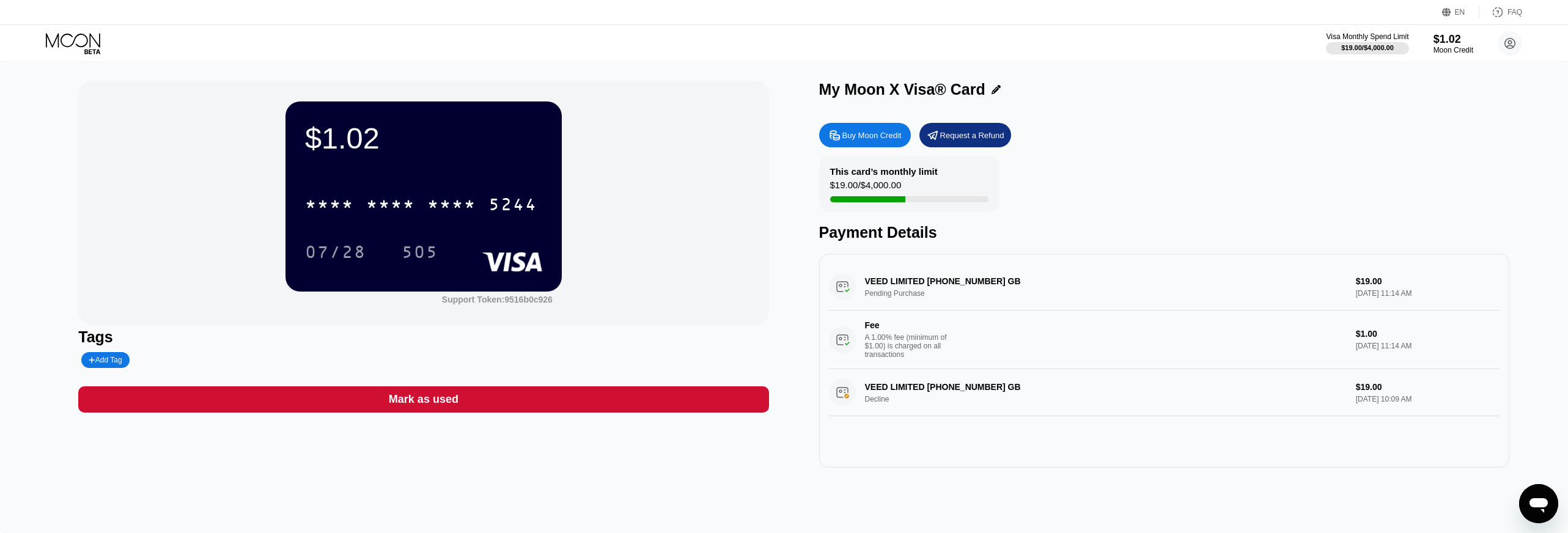
click at [971, 293] on div "VEED LIMITED [PHONE_NUMBER] GB Pending Purchase $19.00 [DATE] 11:14 AM Fee A 1.…" at bounding box center [1163, 316] width 670 height 106
click at [972, 282] on div "VEED LIMITED [PHONE_NUMBER] GB Pending Purchase $19.00 [DATE] 11:14 AM Fee A 1.…" at bounding box center [1163, 316] width 670 height 106
